Goal: Task Accomplishment & Management: Manage account settings

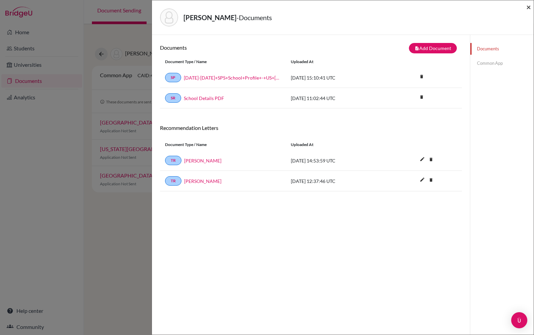
click at [530, 9] on span "×" at bounding box center [528, 7] width 5 height 10
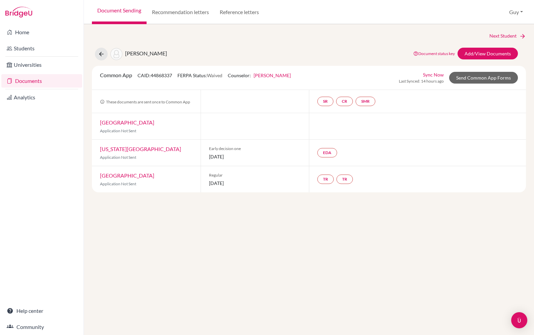
click at [47, 81] on link "Documents" at bounding box center [41, 80] width 81 height 13
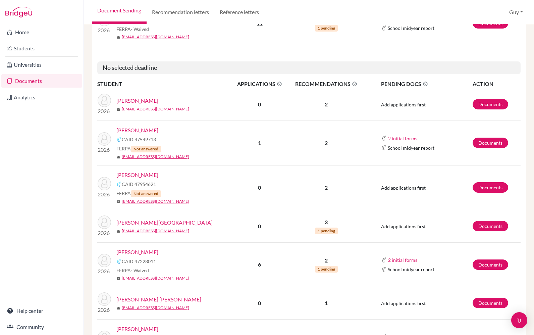
scroll to position [318, 0]
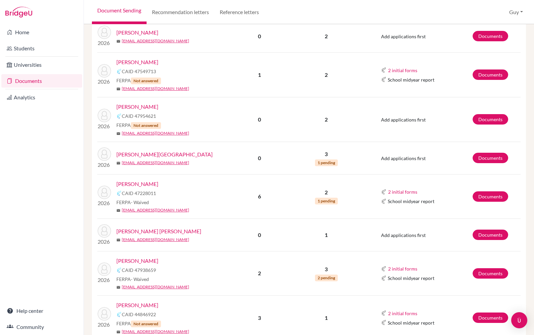
click at [148, 188] on link "Siniscalco, Adrian" at bounding box center [137, 184] width 42 height 8
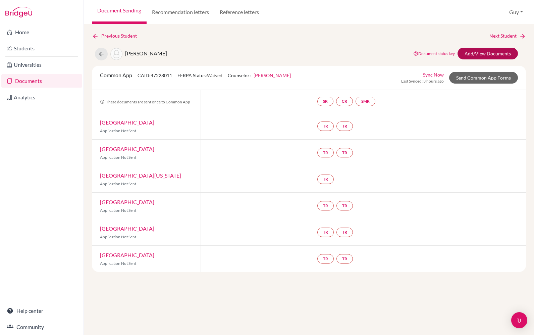
click at [490, 54] on link "Add/View Documents" at bounding box center [487, 54] width 60 height 12
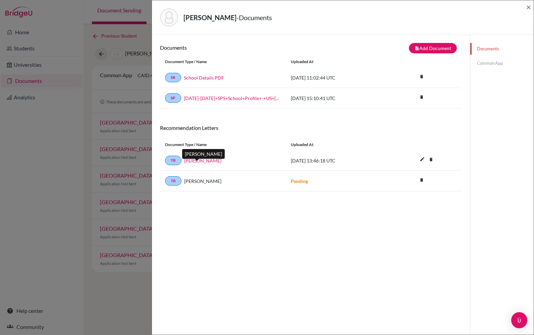
click at [202, 164] on link "Tim Chase" at bounding box center [202, 160] width 37 height 7
